Goal: Information Seeking & Learning: Compare options

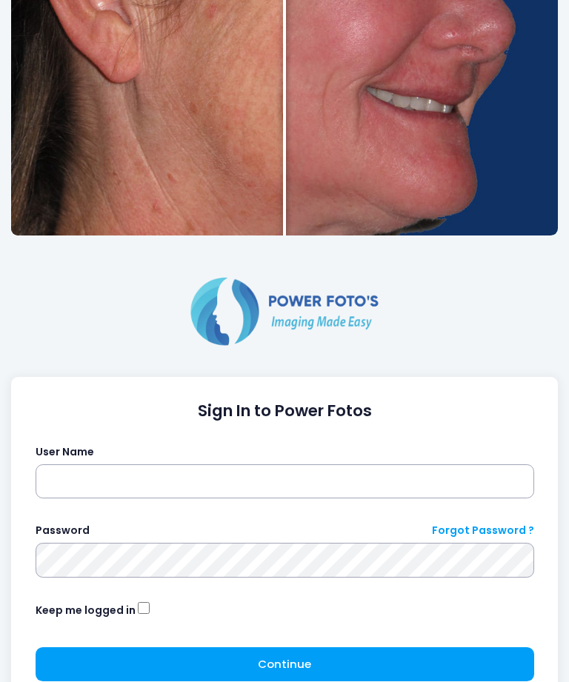
scroll to position [371, 0]
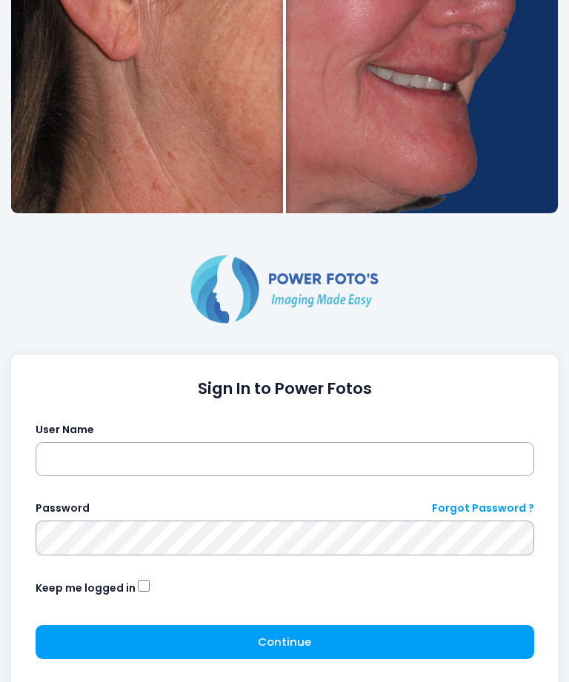
click at [47, 440] on div "User Name" at bounding box center [285, 450] width 498 height 54
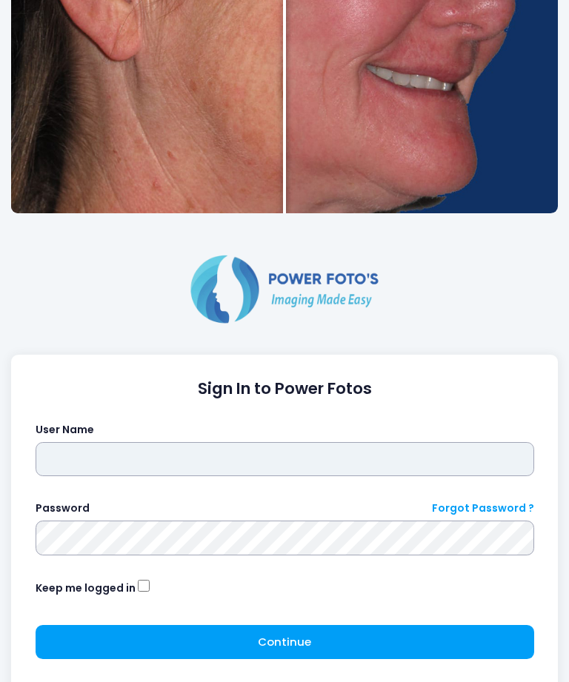
click at [67, 468] on input "text" at bounding box center [285, 460] width 498 height 34
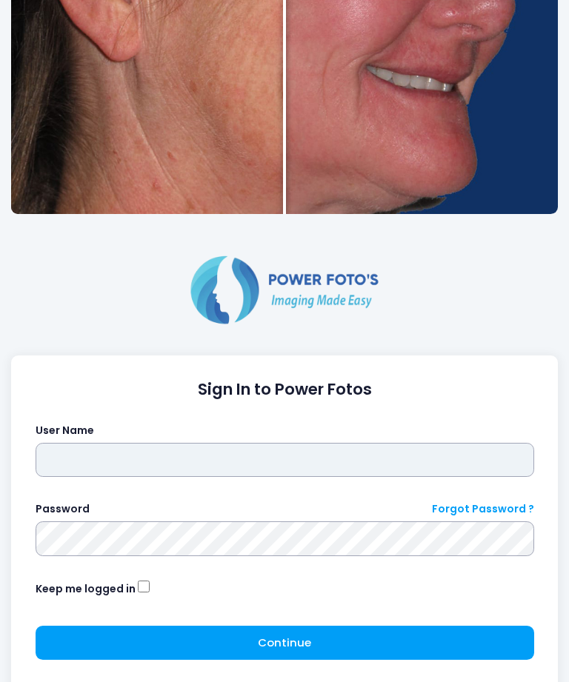
type input "*********"
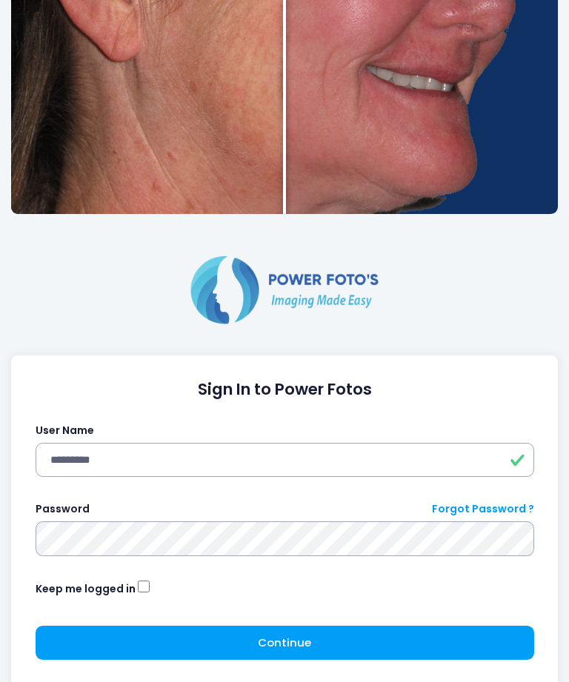
click button "submit" at bounding box center [0, 0] width 0 height 0
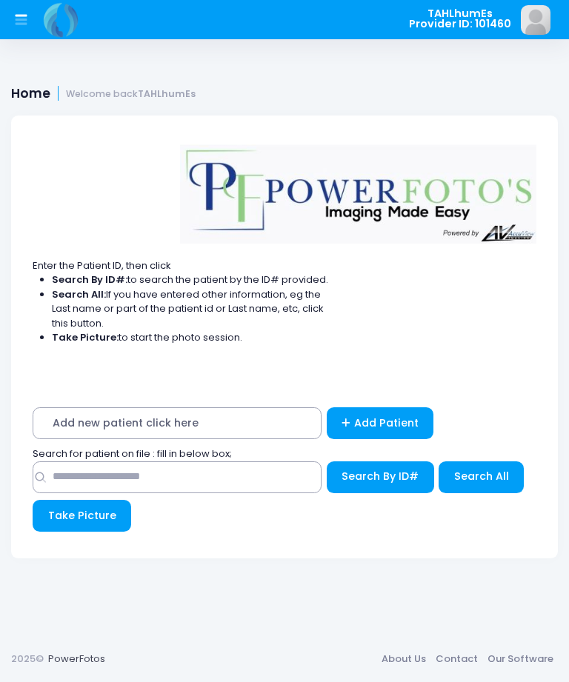
click at [364, 486] on button "Search By ID#" at bounding box center [380, 477] width 107 height 32
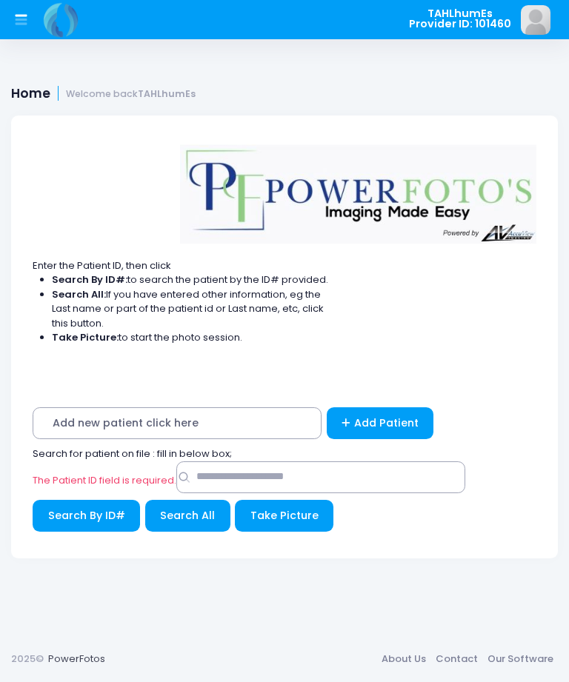
click at [66, 468] on div "The Patient ID field is required. Search By ID# Search All" at bounding box center [284, 500] width 503 height 78
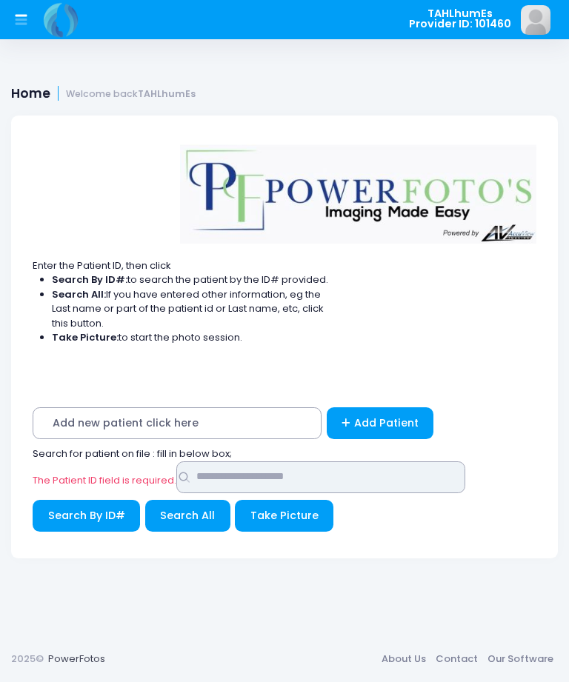
click at [207, 463] on input "text" at bounding box center [320, 477] width 289 height 32
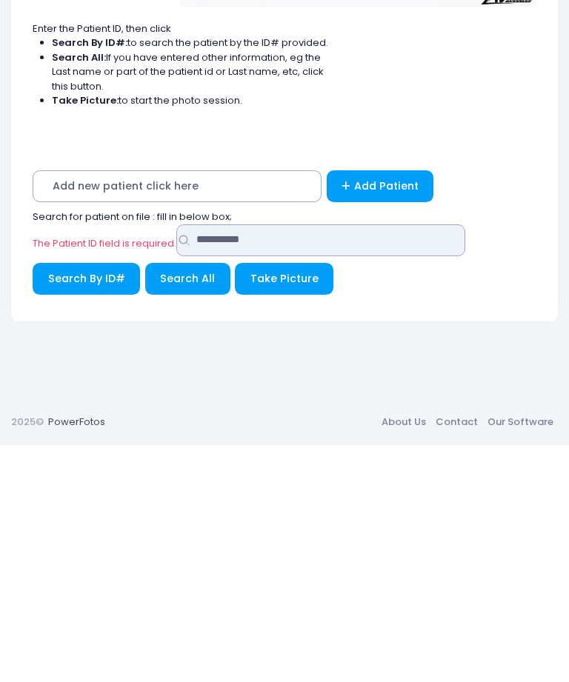
type input "**********"
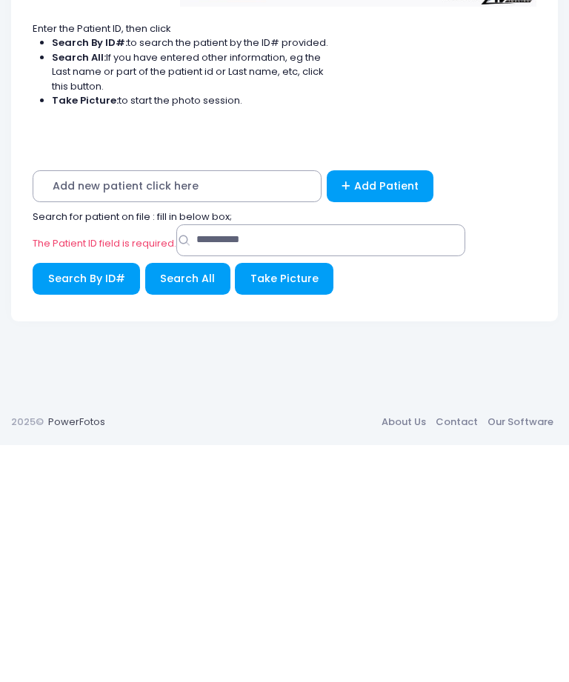
click at [63, 508] on span "Search By ID#" at bounding box center [86, 515] width 77 height 15
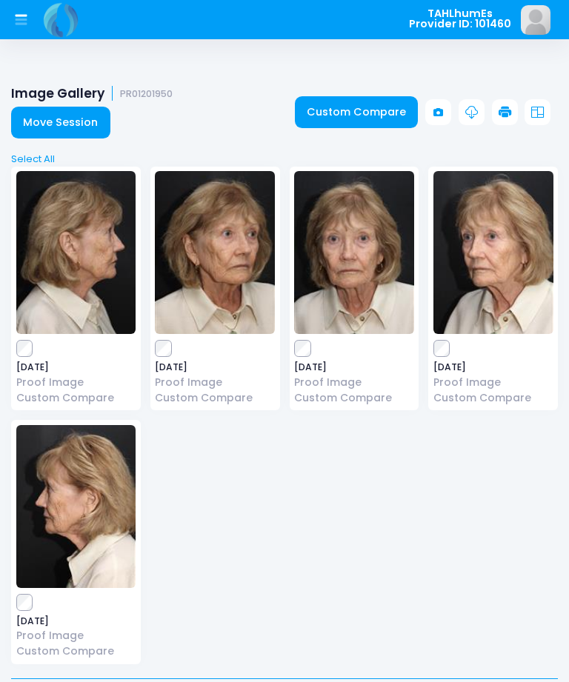
click at [332, 110] on link "Custom Compare" at bounding box center [357, 112] width 124 height 32
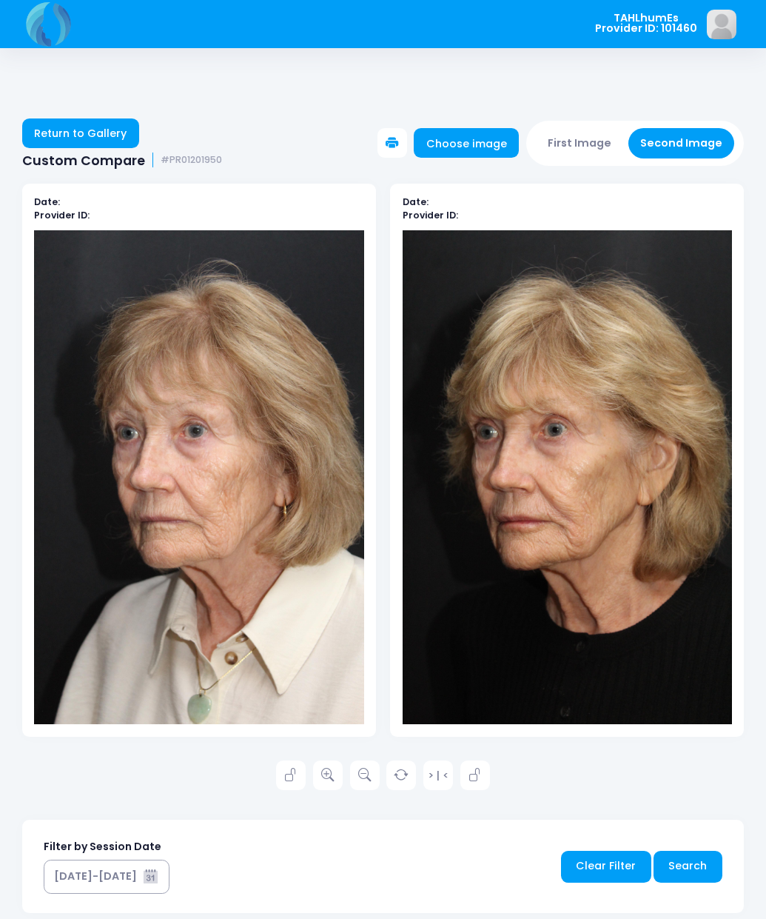
scroll to position [27, 0]
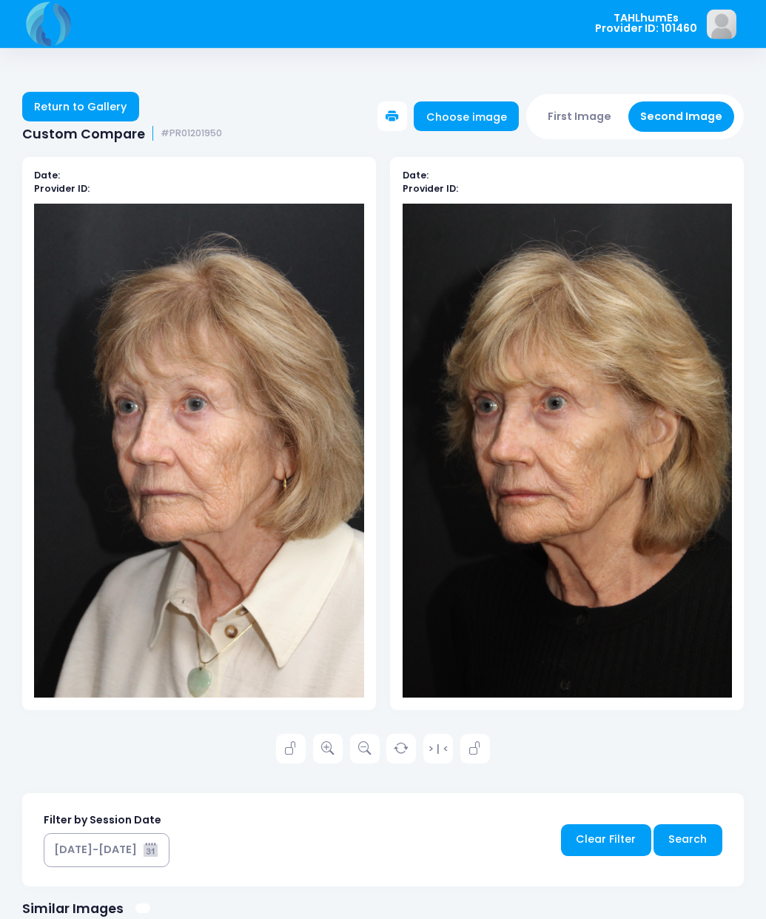
click at [110, 108] on link "Return to Gallery" at bounding box center [80, 107] width 117 height 30
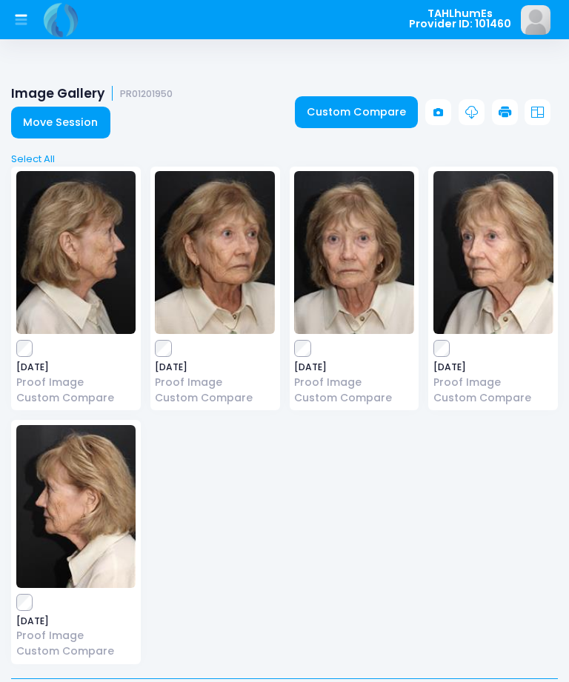
click at [375, 117] on link "Custom Compare" at bounding box center [357, 112] width 124 height 32
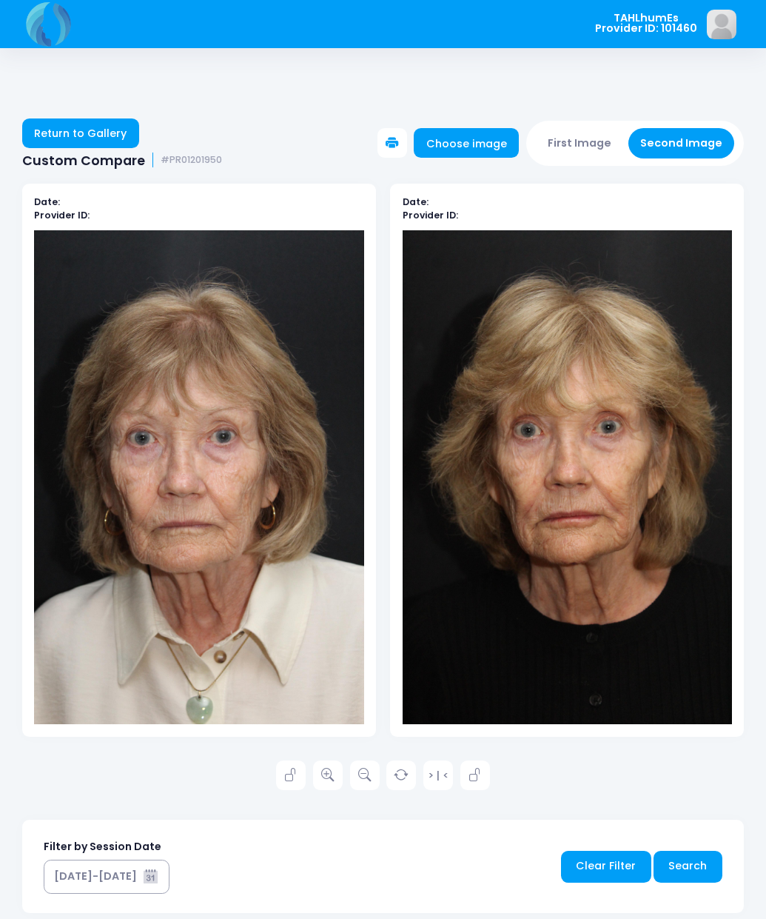
scroll to position [27, 0]
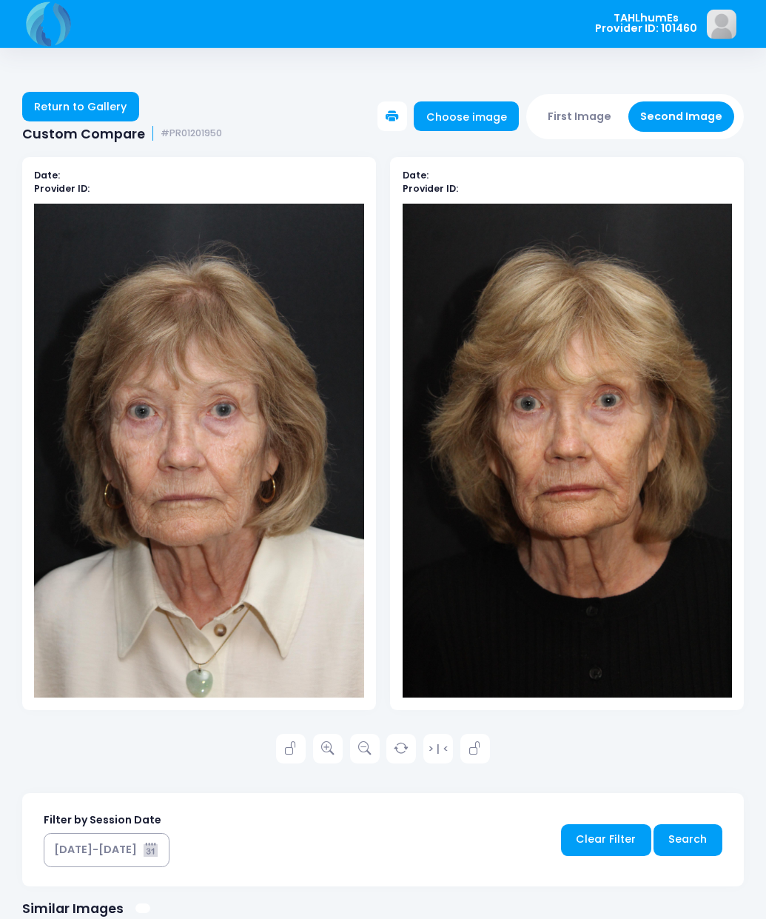
click at [100, 113] on link "Return to Gallery" at bounding box center [80, 107] width 117 height 30
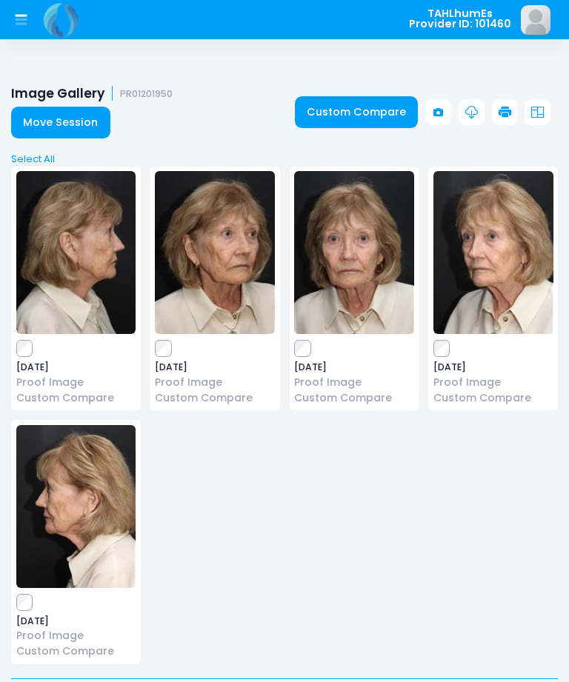
click at [351, 110] on link "Custom Compare" at bounding box center [357, 112] width 124 height 32
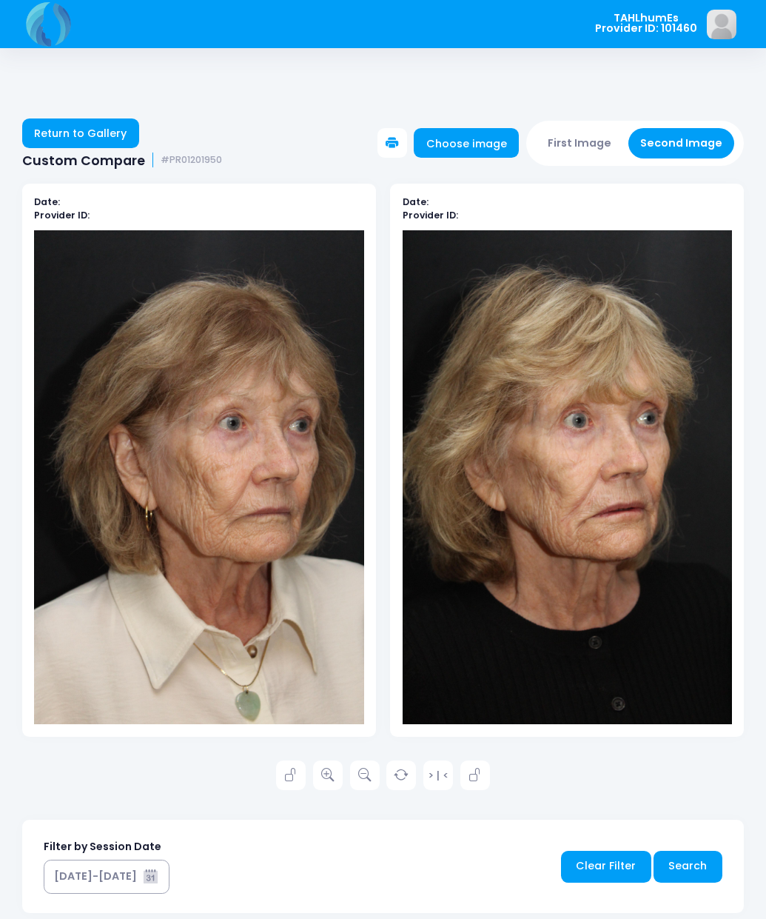
scroll to position [27, 0]
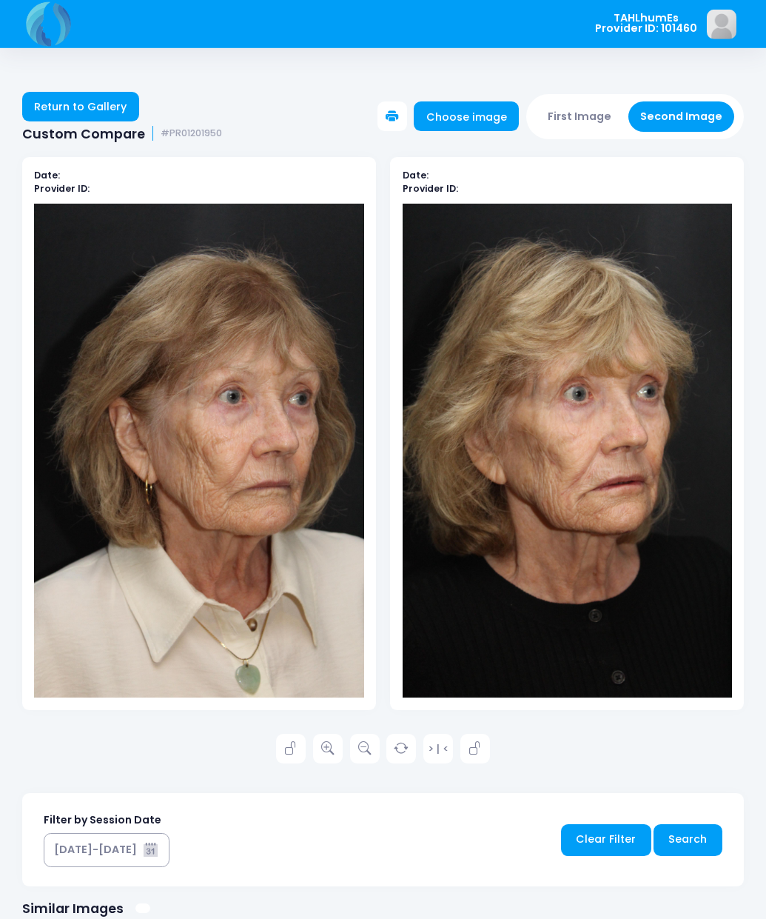
click at [110, 113] on link "Return to Gallery" at bounding box center [80, 107] width 117 height 30
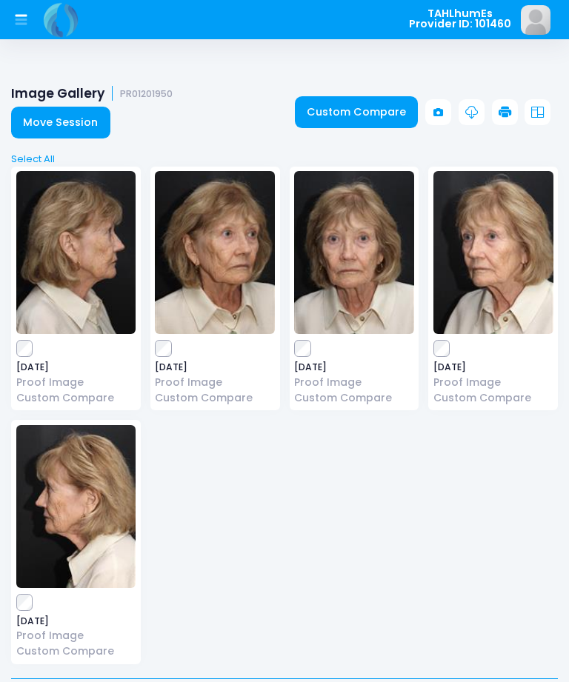
click at [359, 114] on link "Custom Compare" at bounding box center [357, 112] width 124 height 32
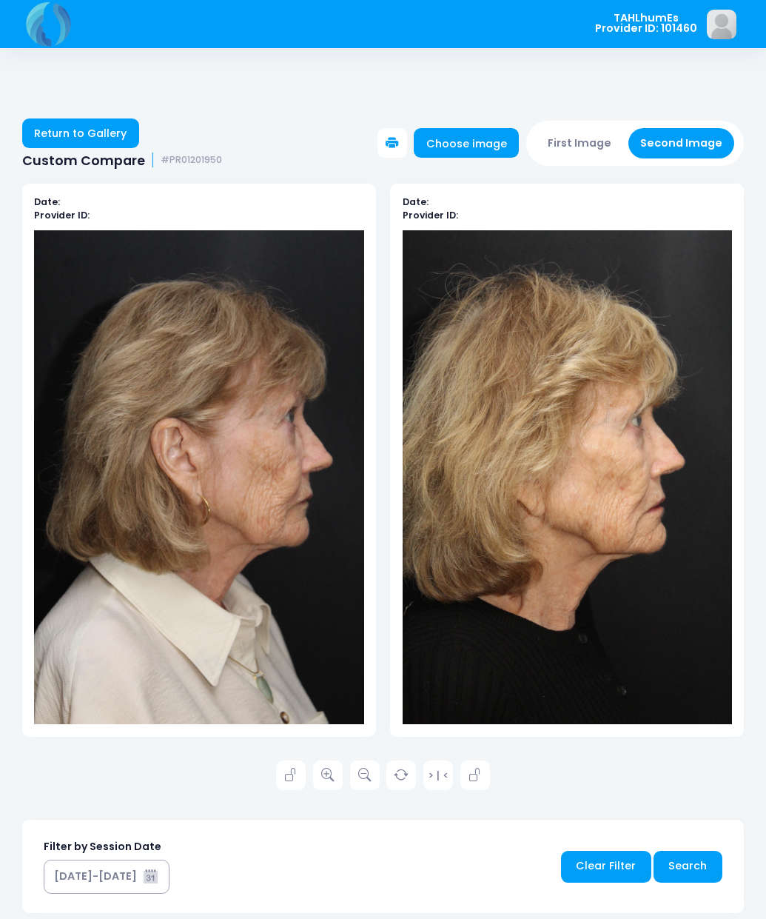
scroll to position [27, 0]
